Goal: Task Accomplishment & Management: Complete application form

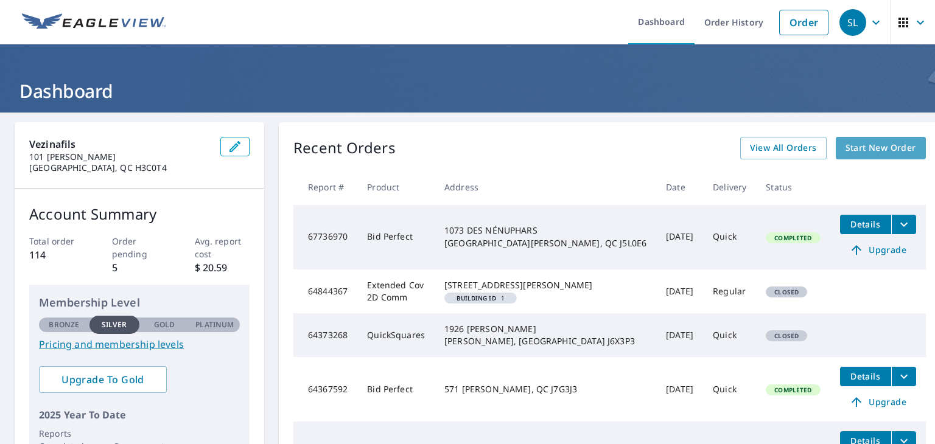
click at [859, 144] on span "Start New Order" at bounding box center [880, 148] width 71 height 15
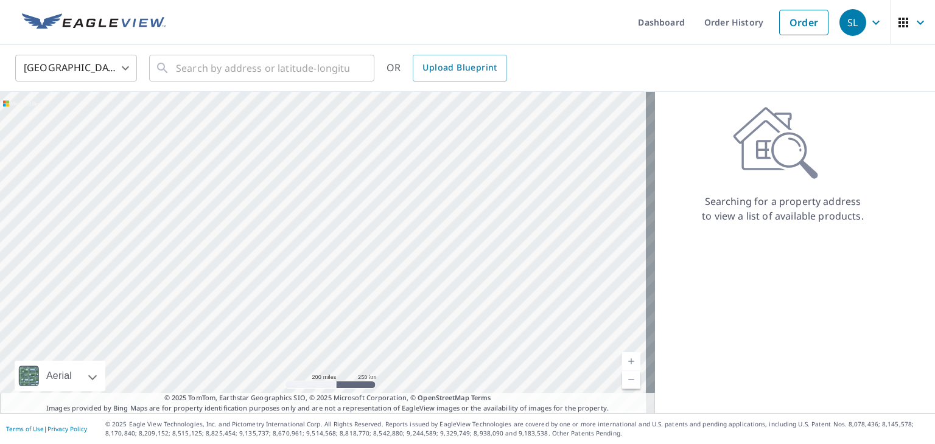
click at [127, 67] on body "SL SL Dashboard Order History Order SL United States US ​ ​ OR Upload Blueprint…" at bounding box center [467, 222] width 935 height 444
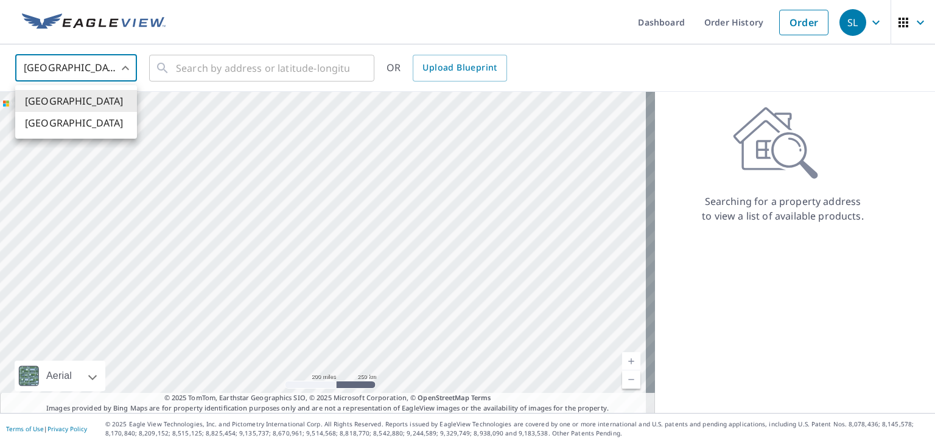
click at [71, 125] on li "[GEOGRAPHIC_DATA]" at bounding box center [76, 123] width 122 height 22
type input "CA"
click at [212, 71] on input "text" at bounding box center [262, 68] width 173 height 34
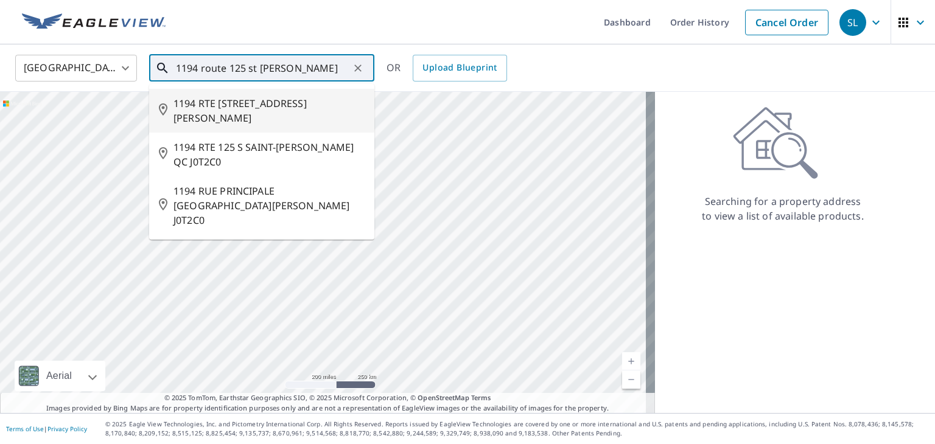
click at [259, 103] on span "1194 RTE [STREET_ADDRESS][PERSON_NAME]" at bounding box center [268, 110] width 191 height 29
type input "1194 RTE [STREET_ADDRESS][PERSON_NAME]"
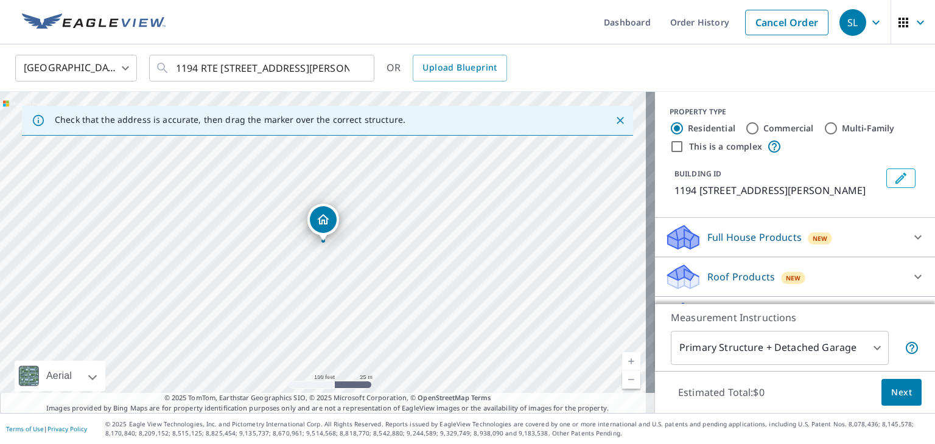
drag, startPoint x: 324, startPoint y: 258, endPoint x: 333, endPoint y: 242, distance: 19.1
drag, startPoint x: 307, startPoint y: 274, endPoint x: 316, endPoint y: 56, distance: 218.1
click at [316, 56] on div "Canada CA ​ [STREET_ADDRESS][PERSON_NAME] ​ OR Upload Blueprint Check that the …" at bounding box center [467, 228] width 935 height 369
drag, startPoint x: 310, startPoint y: 173, endPoint x: 341, endPoint y: 69, distance: 109.2
click at [341, 69] on div "Canada CA ​ [STREET_ADDRESS][PERSON_NAME] ​ OR Upload Blueprint Check that the …" at bounding box center [467, 228] width 935 height 369
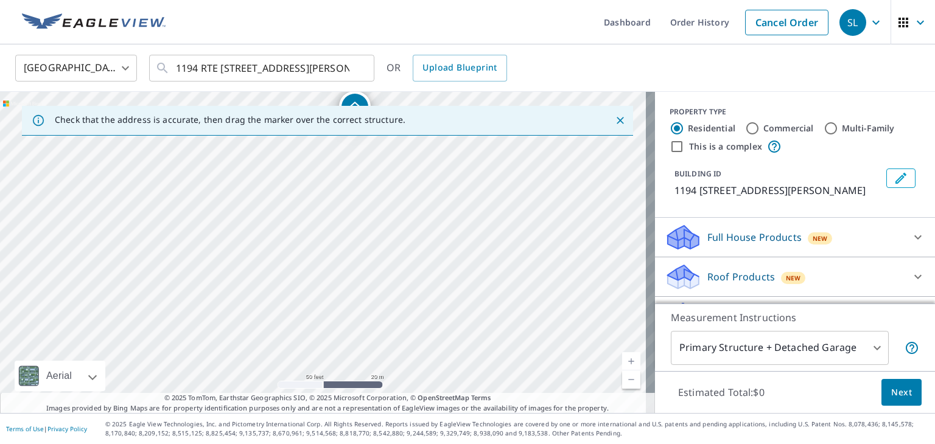
drag, startPoint x: 349, startPoint y: 152, endPoint x: 360, endPoint y: 33, distance: 119.1
click at [360, 33] on div "Dashboard Order History Cancel Order SL Canada CA ​ 1194 RTE 125 N SAINT-[PERSO…" at bounding box center [467, 222] width 935 height 444
